Goal: Navigation & Orientation: Find specific page/section

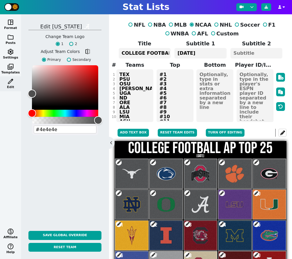
type input "#4e4e4e"
